Goal: Find specific page/section

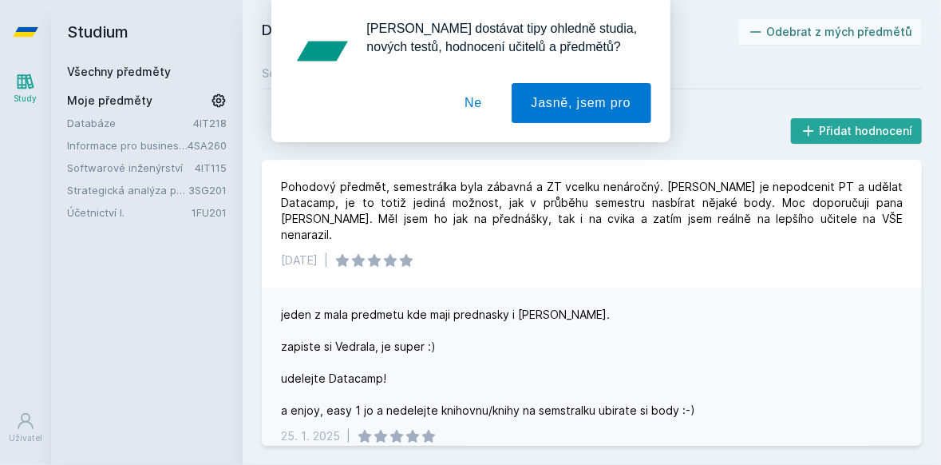
click at [470, 109] on button "Ne" at bounding box center [473, 103] width 57 height 40
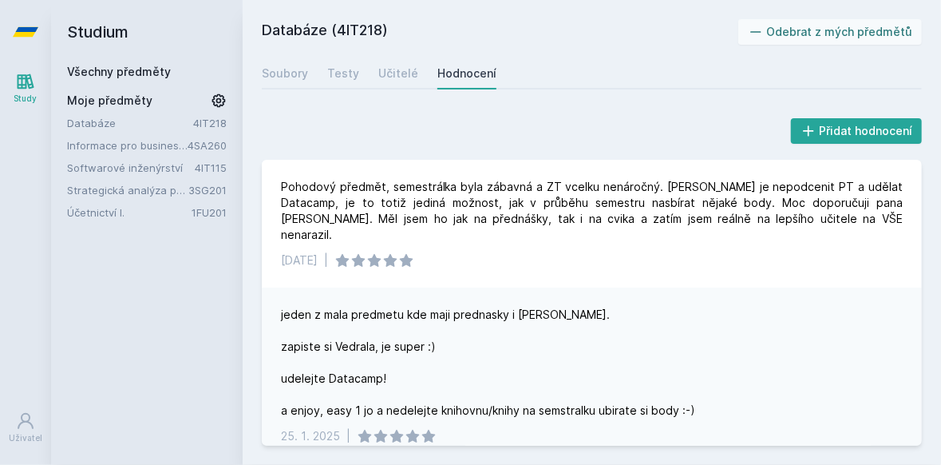
click at [87, 208] on link "Účetnictví I." at bounding box center [129, 212] width 125 height 16
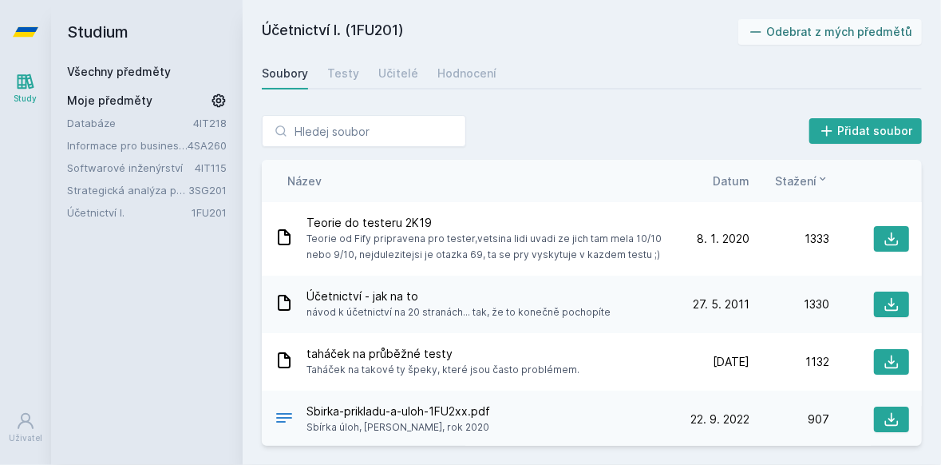
click at [113, 193] on link "Strategická analýza pro informatiky a statistiky" at bounding box center [127, 190] width 121 height 16
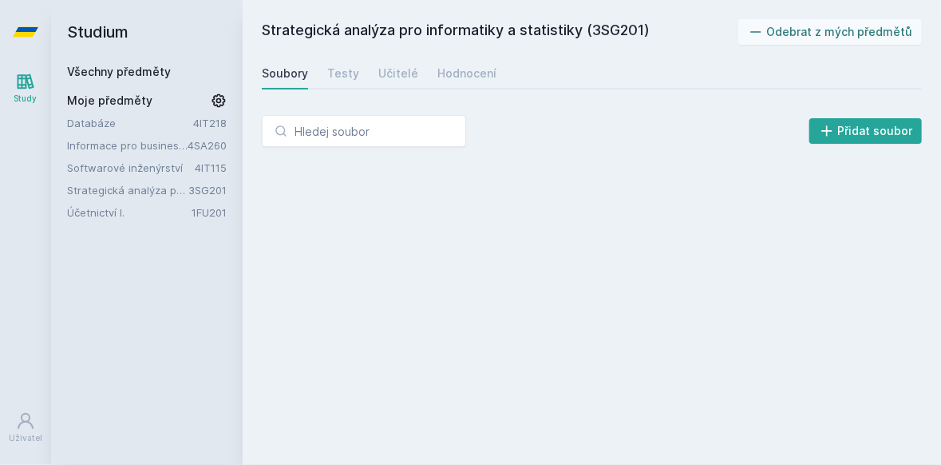
click at [122, 212] on link "Účetnictví I." at bounding box center [129, 212] width 125 height 16
